Goal: Check status

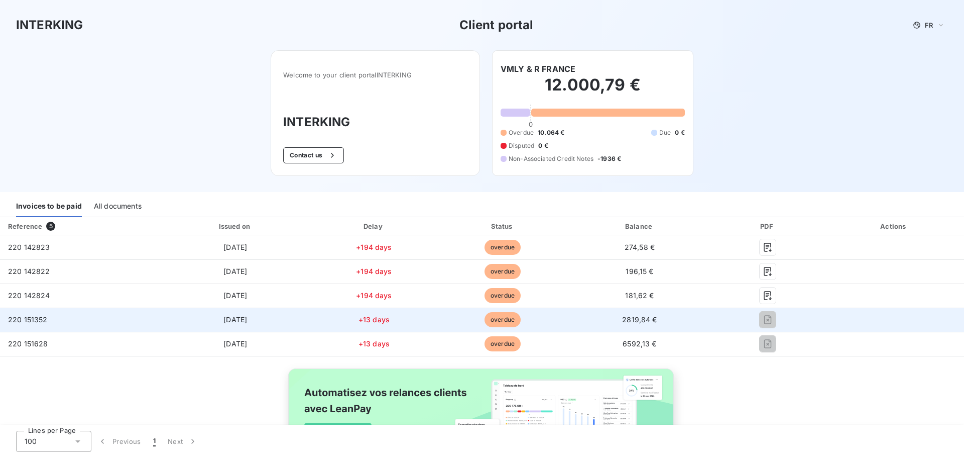
click at [491, 319] on span "overdue" at bounding box center [503, 319] width 36 height 15
click at [490, 324] on span "overdue" at bounding box center [503, 319] width 36 height 15
click at [492, 320] on span "overdue" at bounding box center [503, 319] width 36 height 15
click at [499, 315] on span "overdue" at bounding box center [503, 319] width 36 height 15
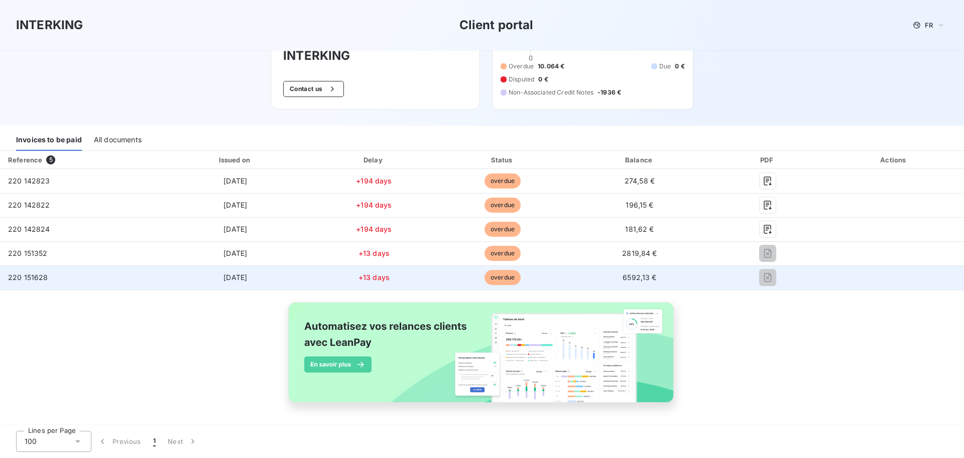
click at [498, 280] on span "overdue" at bounding box center [503, 277] width 36 height 15
